Goal: Task Accomplishment & Management: Use online tool/utility

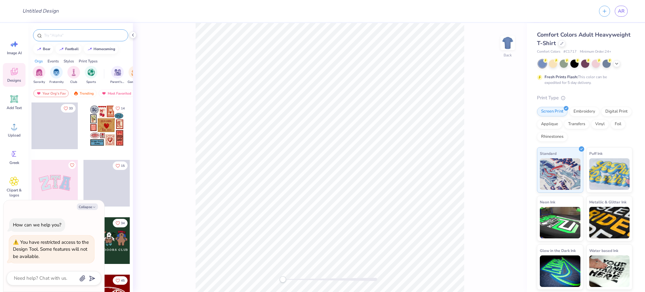
click at [62, 32] on input "text" at bounding box center [83, 35] width 81 height 6
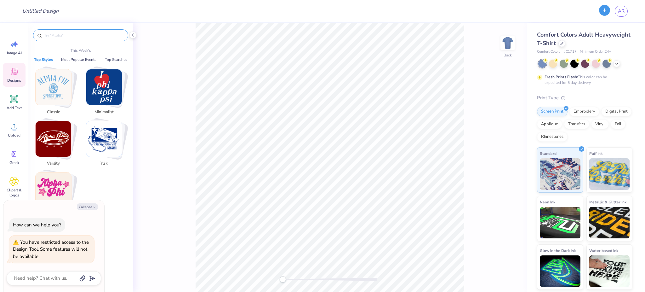
click at [603, 10] on icon "button" at bounding box center [604, 10] width 5 height 5
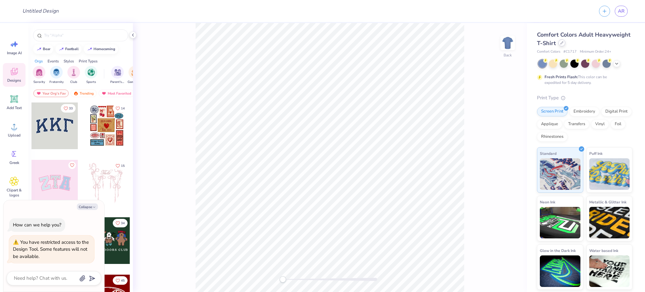
click at [561, 45] on div at bounding box center [561, 42] width 7 height 7
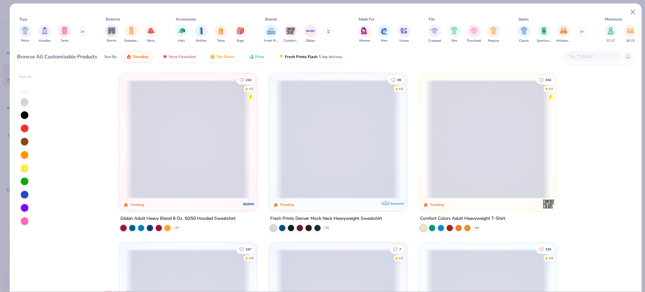
type textarea "x"
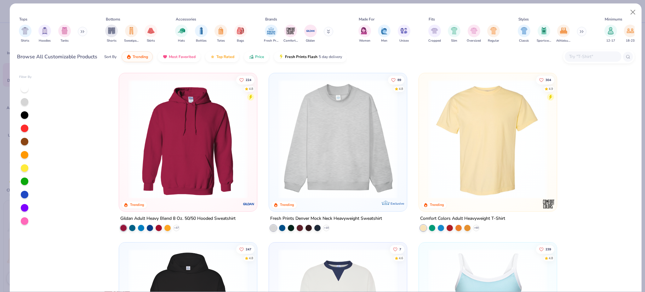
click at [578, 56] on input "text" at bounding box center [593, 56] width 49 height 7
paste input "L510"
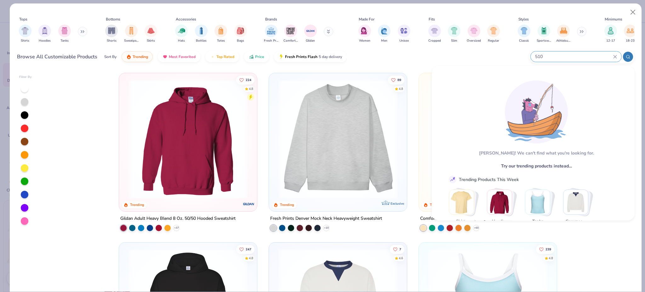
type input "510"
click at [509, 58] on div "Browse All Customizable Products Sort By Trending Most Favorited Top Rated Pric…" at bounding box center [326, 57] width 618 height 18
